Goal: Task Accomplishment & Management: Manage account settings

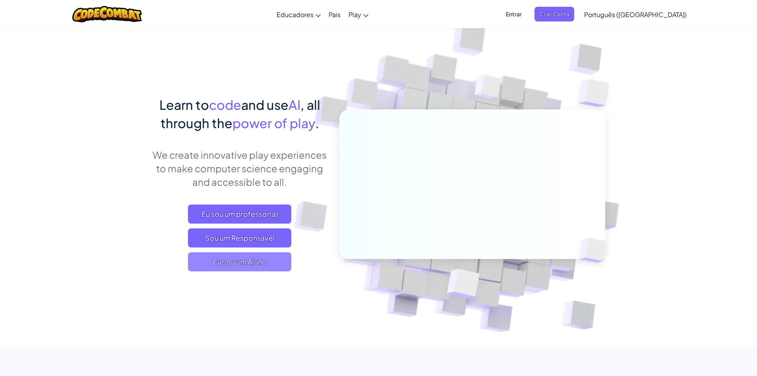
click at [251, 264] on span "Eu sou um Aluno" at bounding box center [239, 261] width 103 height 19
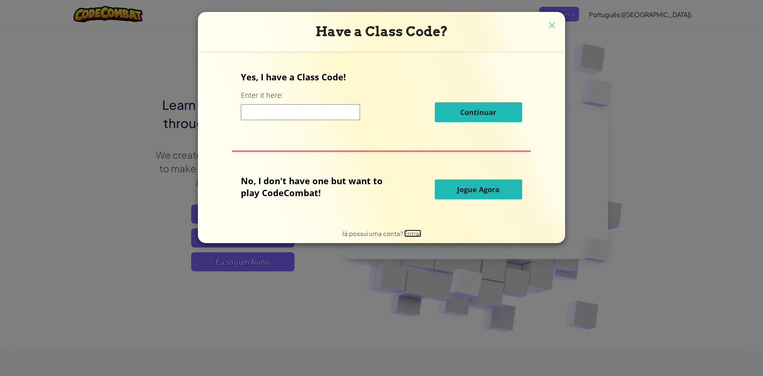
click at [408, 234] on span "Entrar" at bounding box center [412, 233] width 17 height 8
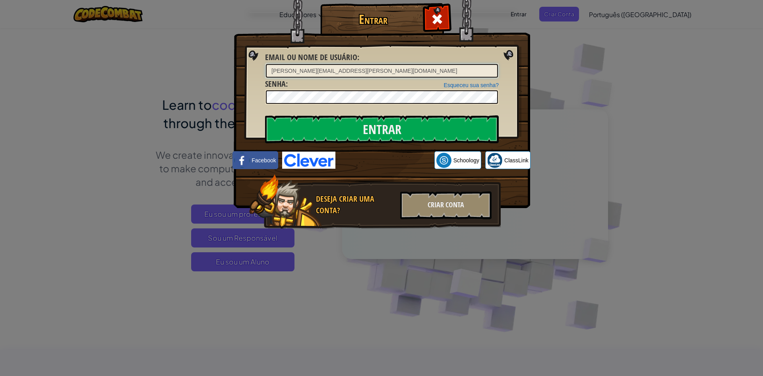
type input "[PERSON_NAME][EMAIL_ADDRESS][PERSON_NAME][DOMAIN_NAME]"
click at [265, 115] on input "Entrar" at bounding box center [382, 129] width 234 height 28
